Goal: Navigation & Orientation: Find specific page/section

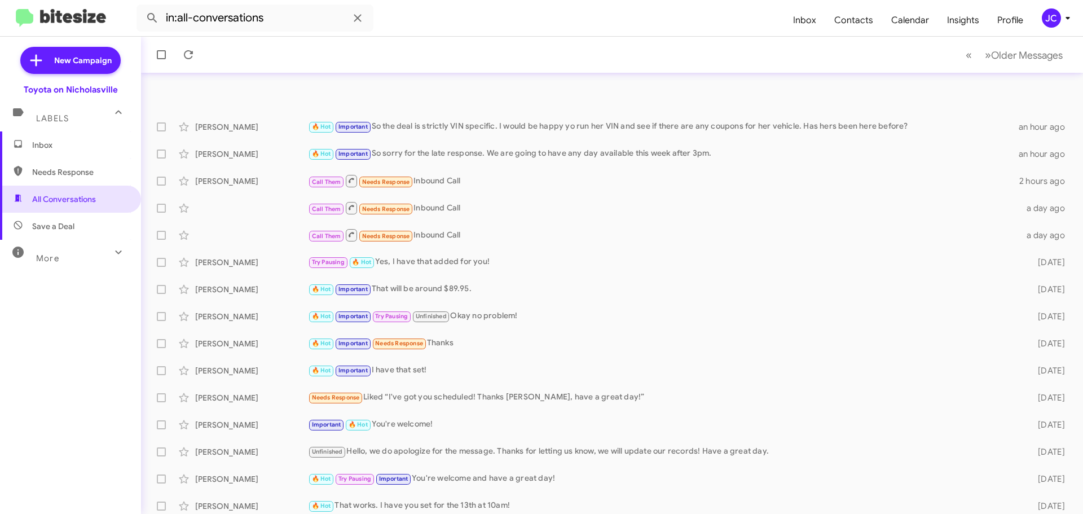
scroll to position [56, 0]
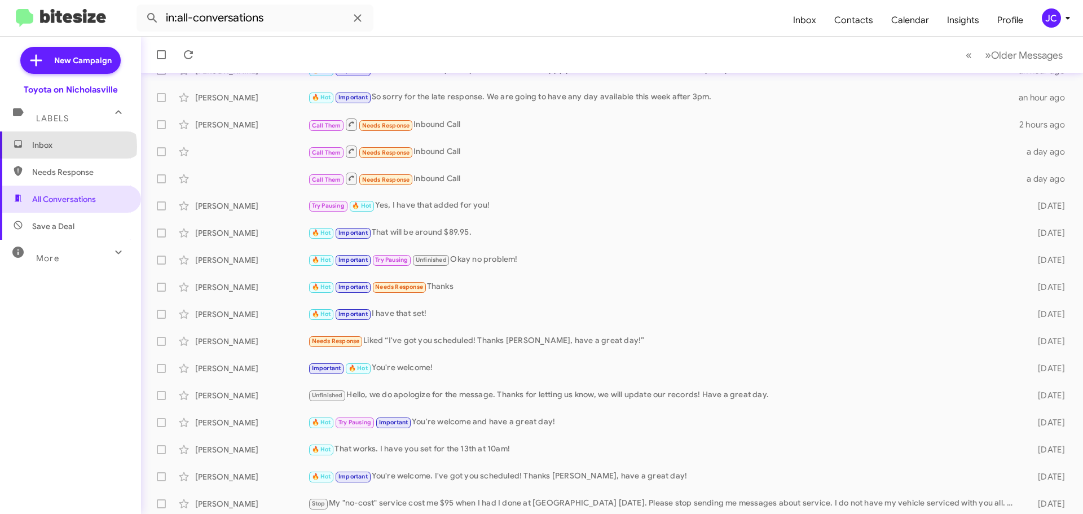
click at [68, 147] on span "Inbox" at bounding box center [80, 144] width 96 height 11
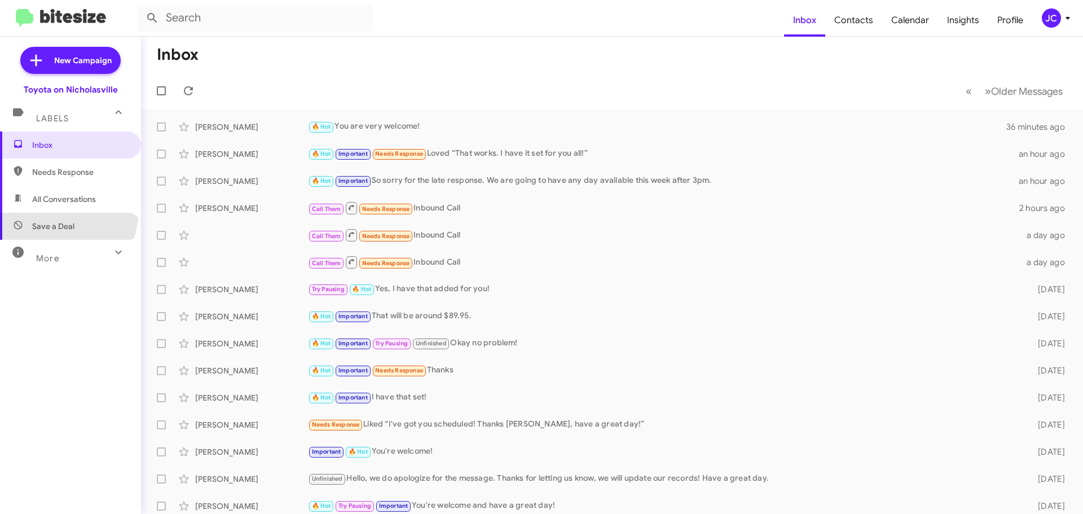
click at [68, 214] on span "Save a Deal" at bounding box center [70, 226] width 141 height 27
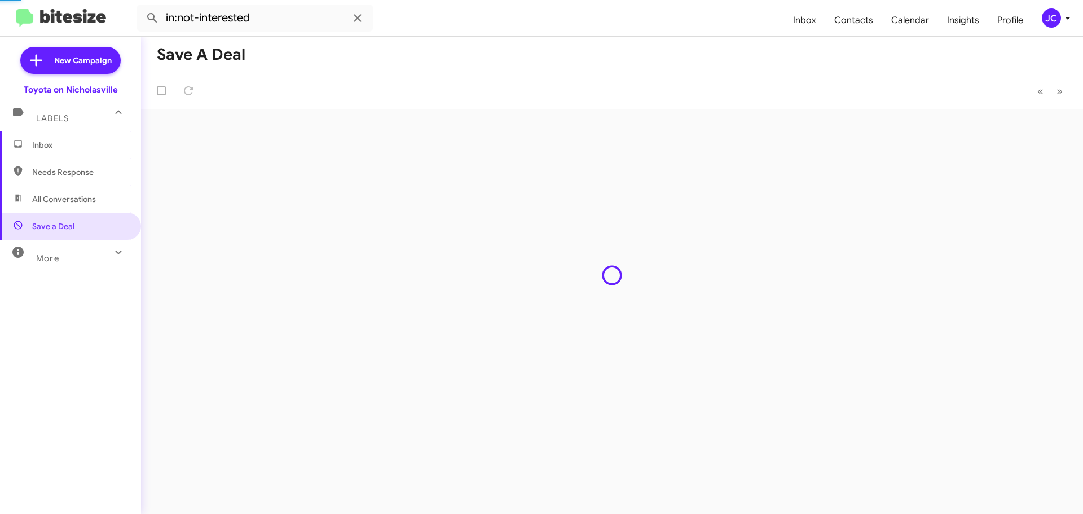
click at [77, 200] on span "All Conversations" at bounding box center [64, 198] width 64 height 11
type input "in:all-conversations"
